Goal: Task Accomplishment & Management: Manage account settings

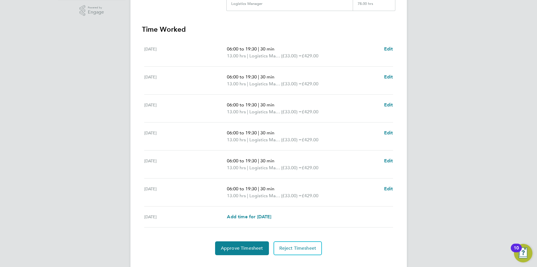
scroll to position [154, 0]
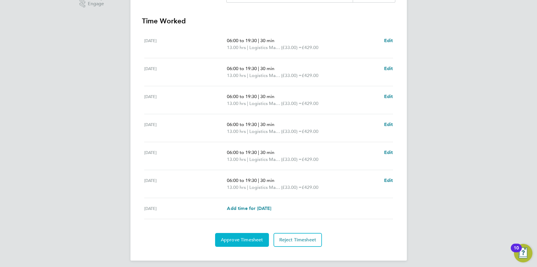
click at [240, 239] on span "Approve Timesheet" at bounding box center [242, 240] width 42 height 6
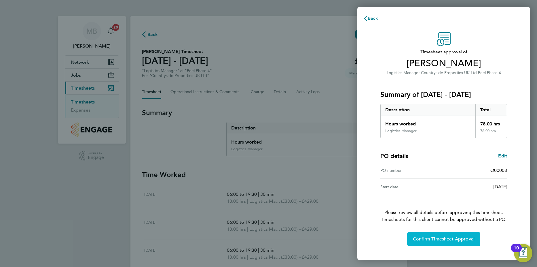
drag, startPoint x: 427, startPoint y: 240, endPoint x: 410, endPoint y: 231, distance: 19.2
click at [424, 240] on span "Confirm Timesheet Approval" at bounding box center [444, 239] width 62 height 6
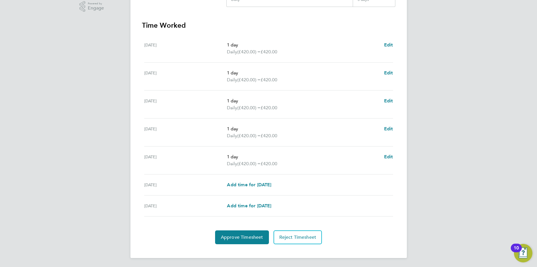
scroll to position [149, 0]
click at [244, 242] on button "Approve Timesheet" at bounding box center [242, 237] width 54 height 14
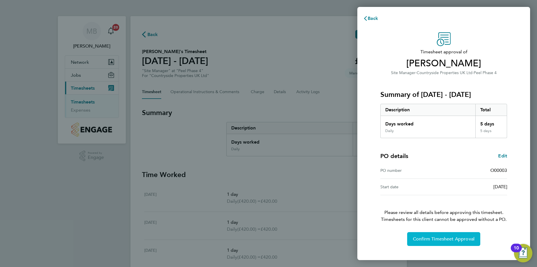
click at [450, 242] on button "Confirm Timesheet Approval" at bounding box center [443, 239] width 73 height 14
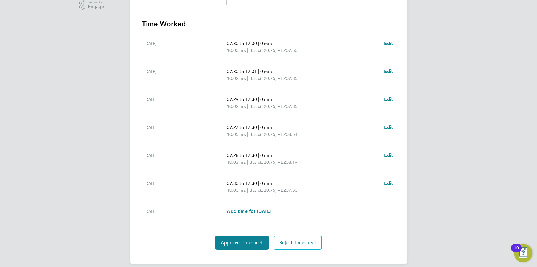
scroll to position [156, 0]
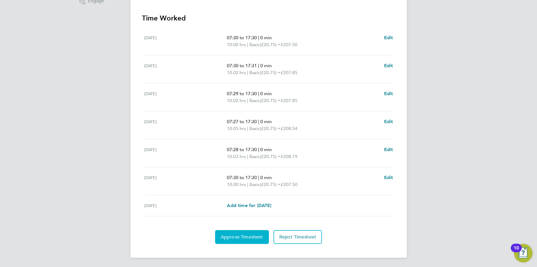
click at [239, 238] on span "Approve Timesheet" at bounding box center [242, 237] width 42 height 6
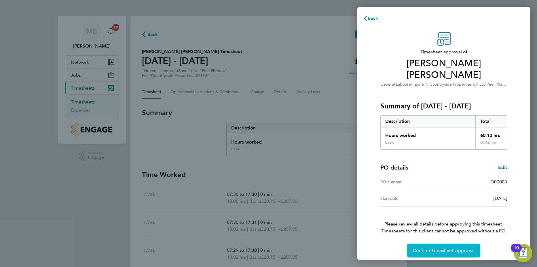
click at [449, 247] on span "Confirm Timesheet Approval" at bounding box center [444, 250] width 62 height 6
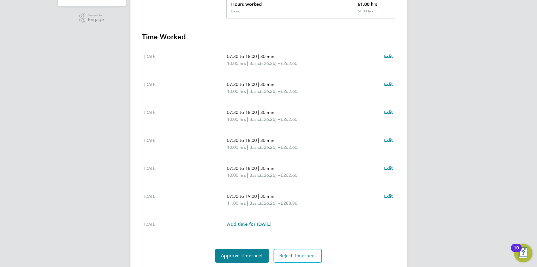
scroll to position [156, 0]
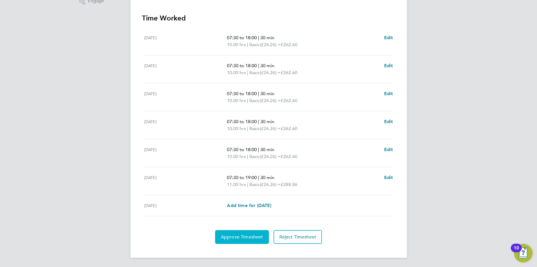
drag, startPoint x: 237, startPoint y: 236, endPoint x: 249, endPoint y: 232, distance: 12.8
click at [237, 236] on span "Approve Timesheet" at bounding box center [242, 237] width 42 height 6
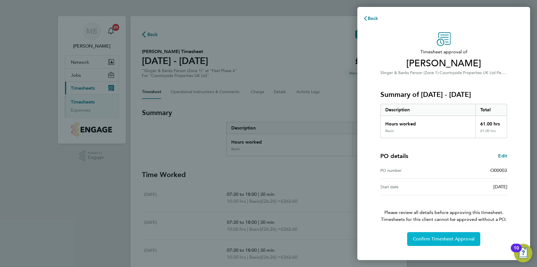
click at [442, 238] on span "Confirm Timesheet Approval" at bounding box center [444, 239] width 62 height 6
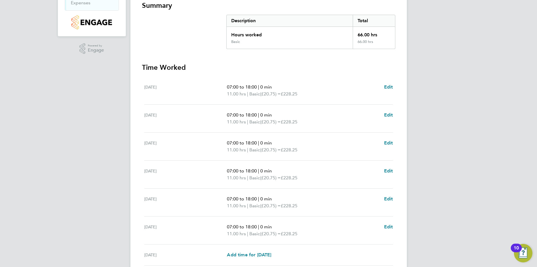
scroll to position [154, 0]
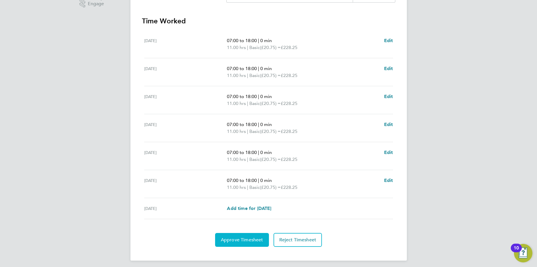
click at [247, 238] on span "Approve Timesheet" at bounding box center [242, 240] width 42 height 6
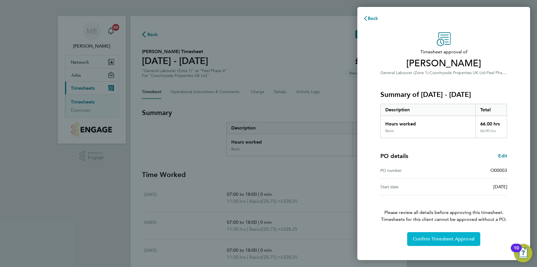
click at [448, 241] on span "Confirm Timesheet Approval" at bounding box center [444, 239] width 62 height 6
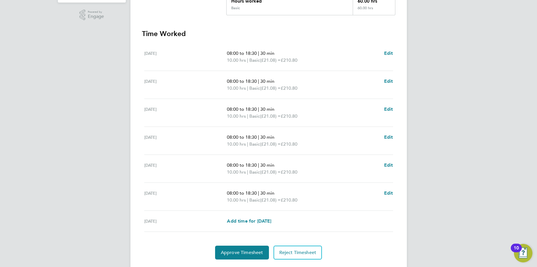
scroll to position [156, 0]
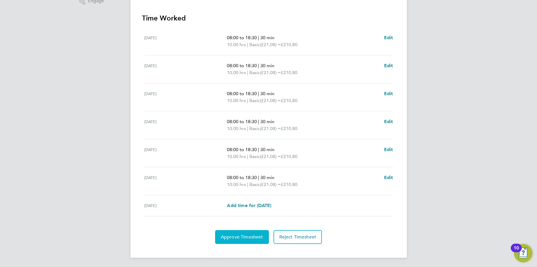
click at [250, 236] on span "Approve Timesheet" at bounding box center [242, 237] width 42 height 6
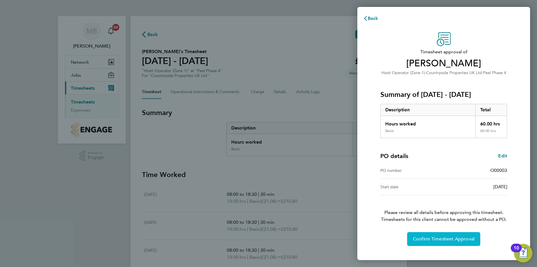
click at [462, 238] on span "Confirm Timesheet Approval" at bounding box center [444, 239] width 62 height 6
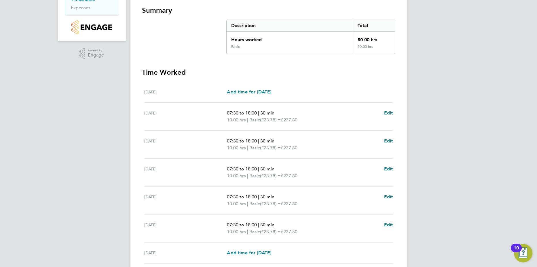
scroll to position [115, 0]
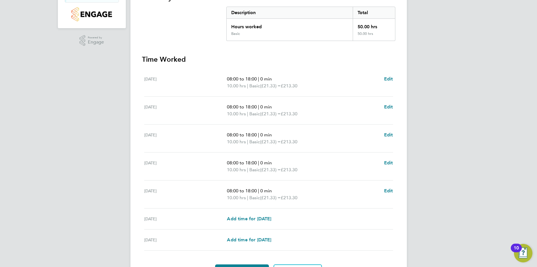
scroll to position [149, 0]
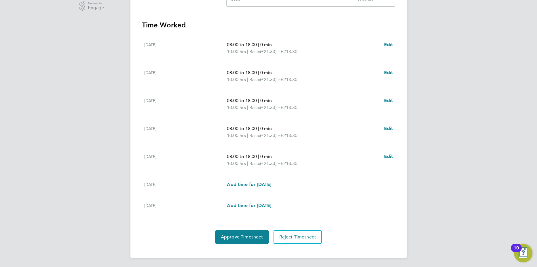
click at [243, 245] on div "Back Following Ibrahim Tahiru's Timesheet 04 - 10 Aug 2025 £1,066. 50 "Hoist Op…" at bounding box center [268, 62] width 276 height 391
click at [247, 241] on button "Approve Timesheet" at bounding box center [242, 237] width 54 height 14
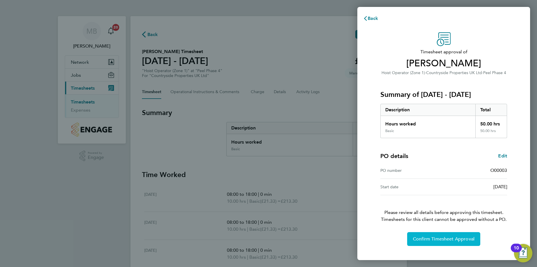
click at [448, 235] on button "Confirm Timesheet Approval" at bounding box center [443, 239] width 73 height 14
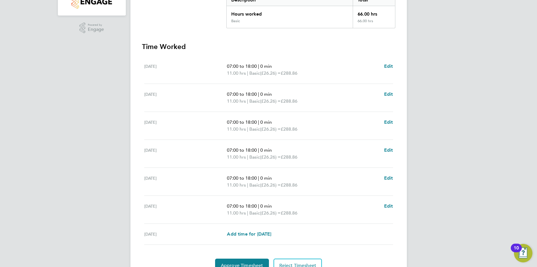
scroll to position [154, 0]
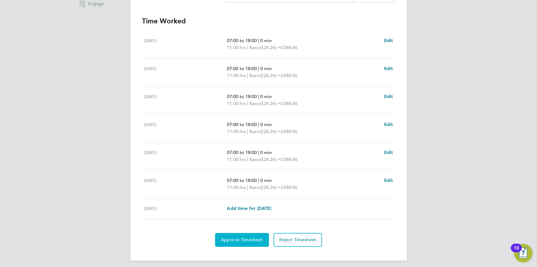
click at [236, 239] on span "Approve Timesheet" at bounding box center [242, 240] width 42 height 6
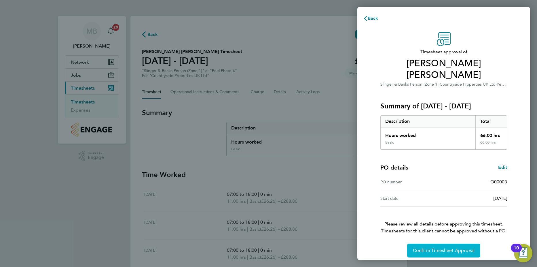
click at [440, 251] on span "Confirm Timesheet Approval" at bounding box center [444, 250] width 62 height 6
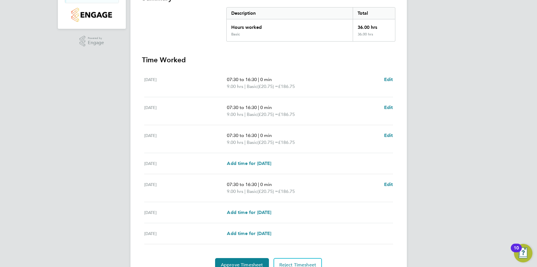
scroll to position [115, 0]
click at [389, 135] on span "Edit" at bounding box center [388, 134] width 9 height 5
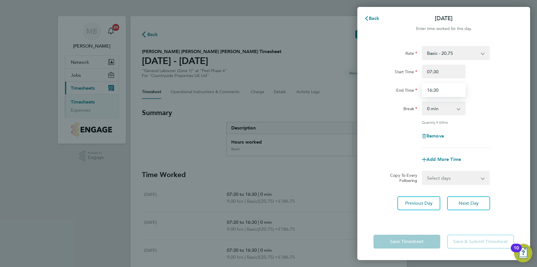
click at [433, 90] on input "16:30" at bounding box center [444, 90] width 44 height 14
type input "13:30"
click at [512, 130] on div "Remove" at bounding box center [443, 136] width 145 height 14
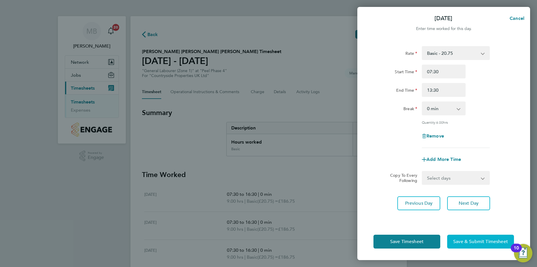
click at [477, 242] on span "Save & Submit Timesheet" at bounding box center [480, 241] width 55 height 6
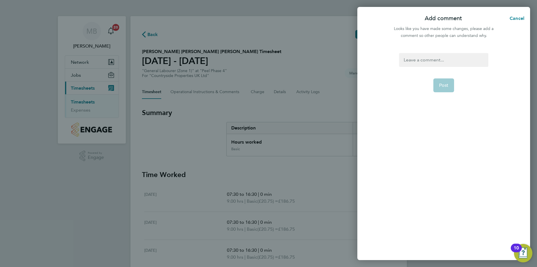
click at [422, 61] on div at bounding box center [443, 60] width 89 height 14
drag, startPoint x: 448, startPoint y: 59, endPoint x: 460, endPoint y: 56, distance: 13.0
click at [448, 59] on div "He left early on Wednsday" at bounding box center [443, 60] width 89 height 14
drag, startPoint x: 449, startPoint y: 60, endPoint x: 455, endPoint y: 59, distance: 6.4
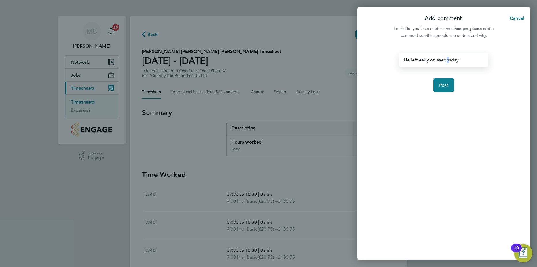
click at [449, 60] on div "He left early on Wednsday" at bounding box center [443, 60] width 89 height 14
click at [453, 58] on div "He left early on Wednsday" at bounding box center [443, 60] width 89 height 14
click at [448, 60] on div "He left early on Wednsday" at bounding box center [443, 60] width 89 height 14
drag, startPoint x: 493, startPoint y: 96, endPoint x: 491, endPoint y: 93, distance: 3.7
click at [491, 93] on div "He left early on Wednesday Post" at bounding box center [443, 153] width 173 height 214
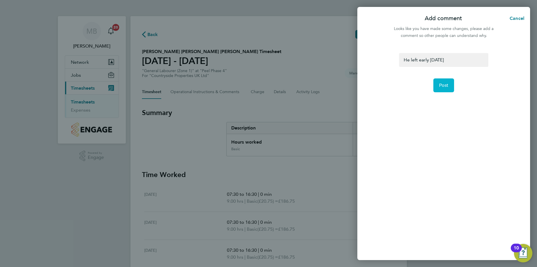
click at [448, 84] on span "Post" at bounding box center [444, 85] width 10 height 6
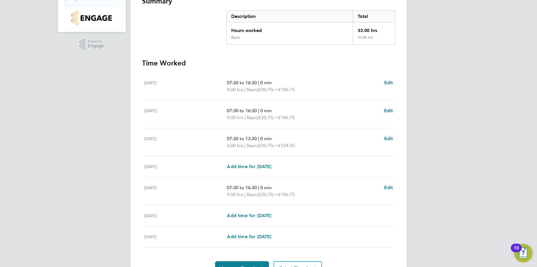
scroll to position [143, 0]
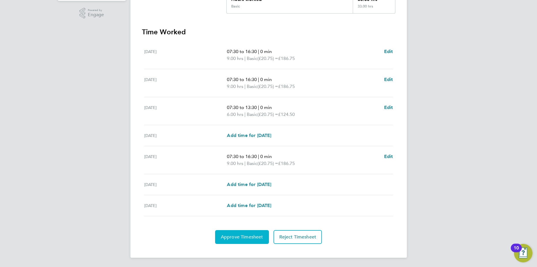
click at [251, 234] on span "Approve Timesheet" at bounding box center [242, 237] width 42 height 6
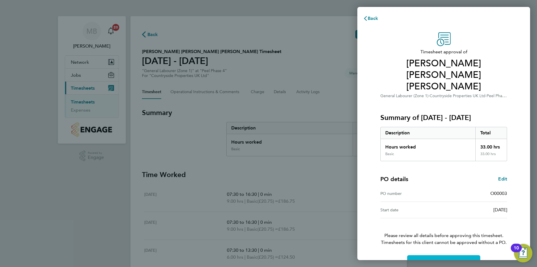
click at [446, 259] on span "Confirm Timesheet Approval" at bounding box center [444, 262] width 62 height 6
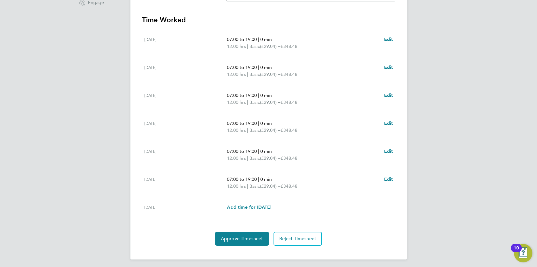
scroll to position [156, 0]
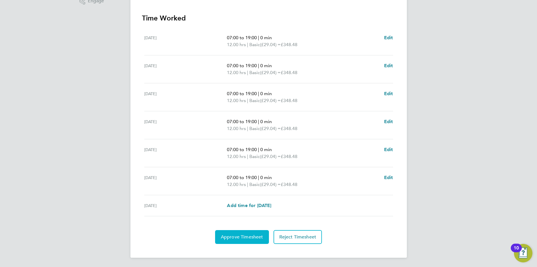
drag, startPoint x: 249, startPoint y: 236, endPoint x: 273, endPoint y: 226, distance: 26.6
click at [249, 236] on span "Approve Timesheet" at bounding box center [242, 237] width 42 height 6
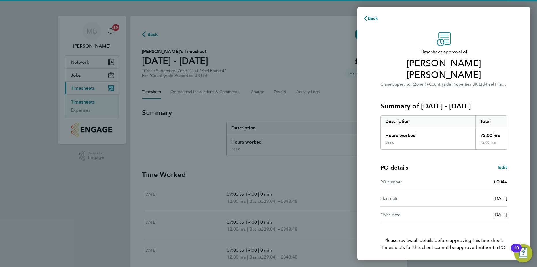
scroll to position [9, 0]
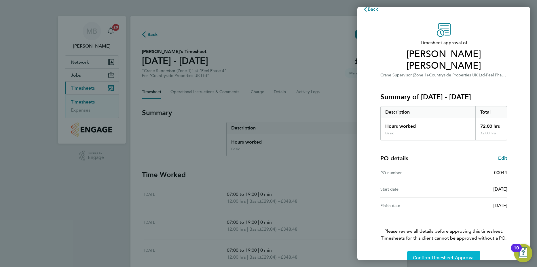
click at [436, 255] on span "Confirm Timesheet Approval" at bounding box center [444, 258] width 62 height 6
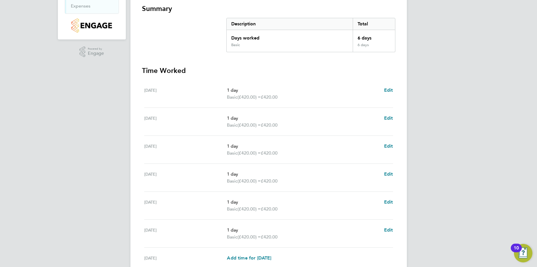
scroll to position [156, 0]
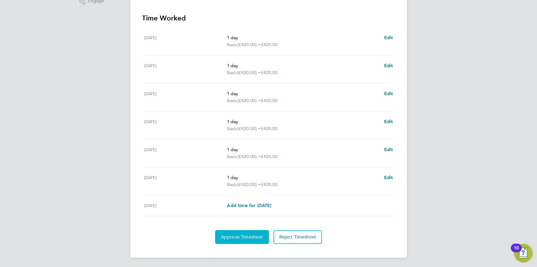
click at [245, 237] on span "Approve Timesheet" at bounding box center [242, 237] width 42 height 6
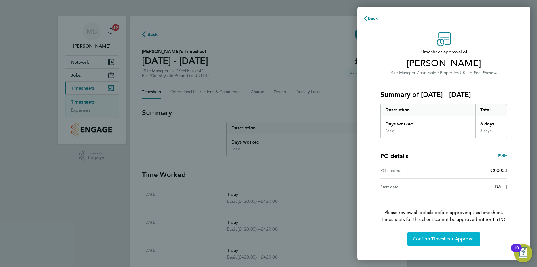
click at [441, 239] on span "Confirm Timesheet Approval" at bounding box center [444, 239] width 62 height 6
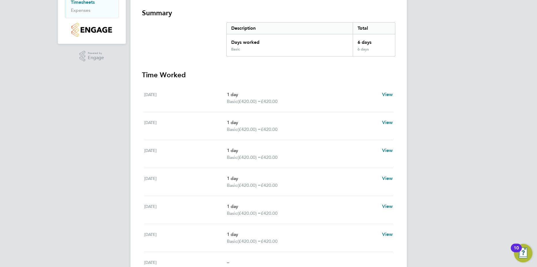
scroll to position [129, 0]
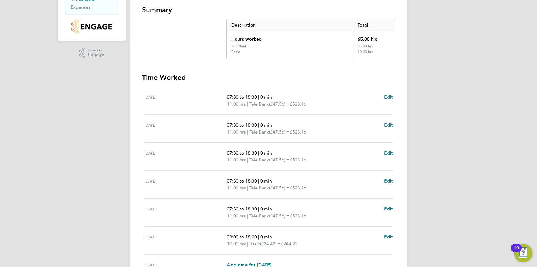
scroll to position [162, 0]
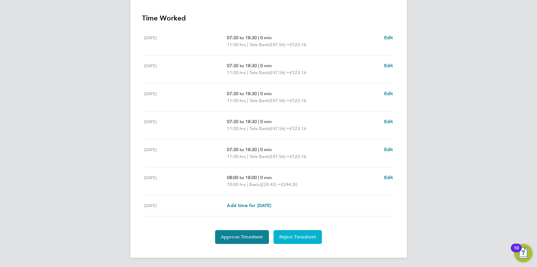
click at [299, 235] on span "Reject Timesheet" at bounding box center [297, 237] width 37 height 6
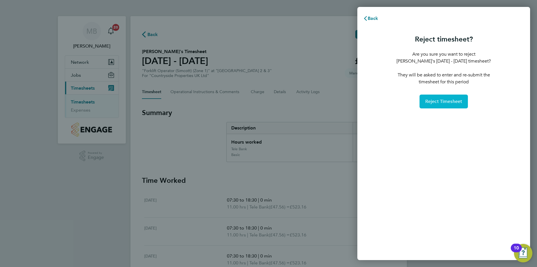
click at [447, 103] on span "Reject Timesheet" at bounding box center [443, 101] width 37 height 6
